Goal: Find specific page/section: Find specific page/section

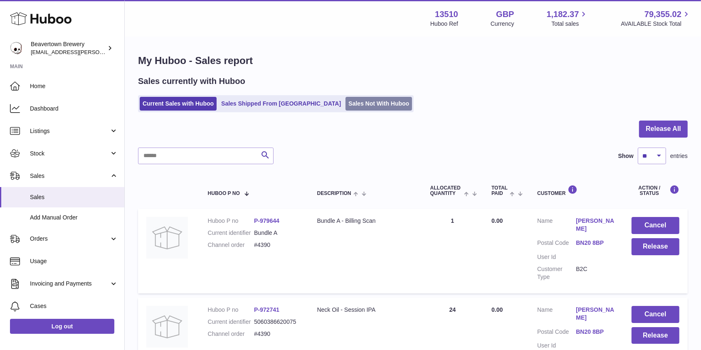
click at [345, 99] on link "Sales Not With Huboo" at bounding box center [378, 104] width 67 height 14
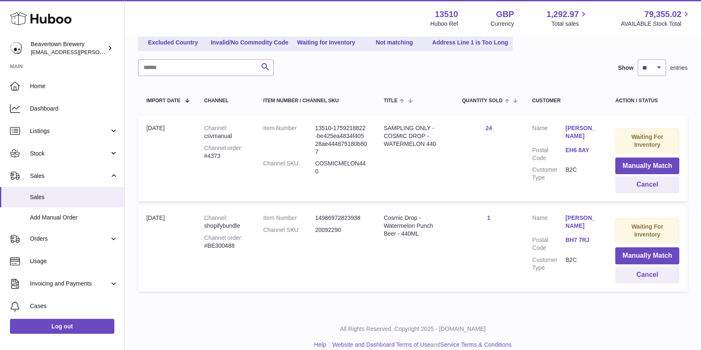
scroll to position [107, 0]
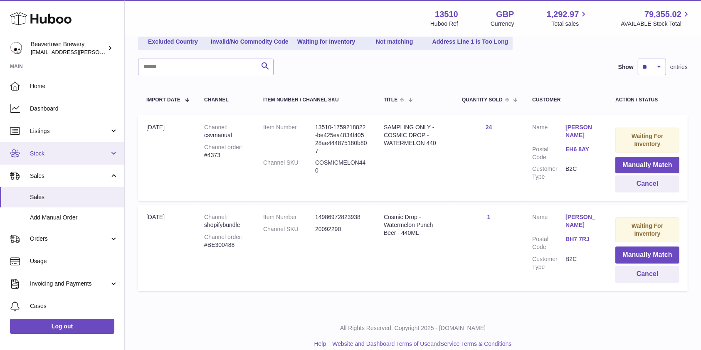
click at [66, 149] on link "Stock" at bounding box center [62, 153] width 124 height 22
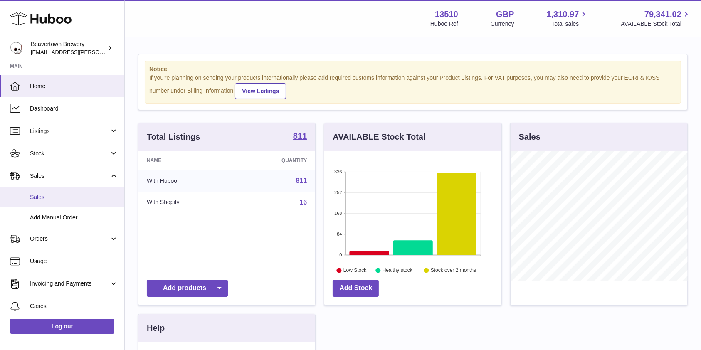
click at [58, 194] on span "Sales" at bounding box center [74, 197] width 88 height 8
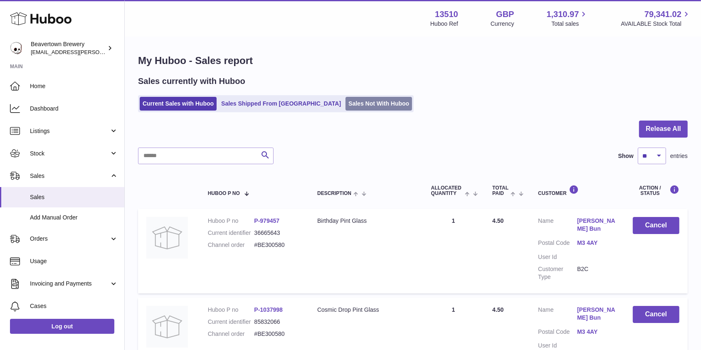
click at [345, 101] on link "Sales Not With Huboo" at bounding box center [378, 104] width 67 height 14
